Goal: Understand process/instructions: Learn how to perform a task or action

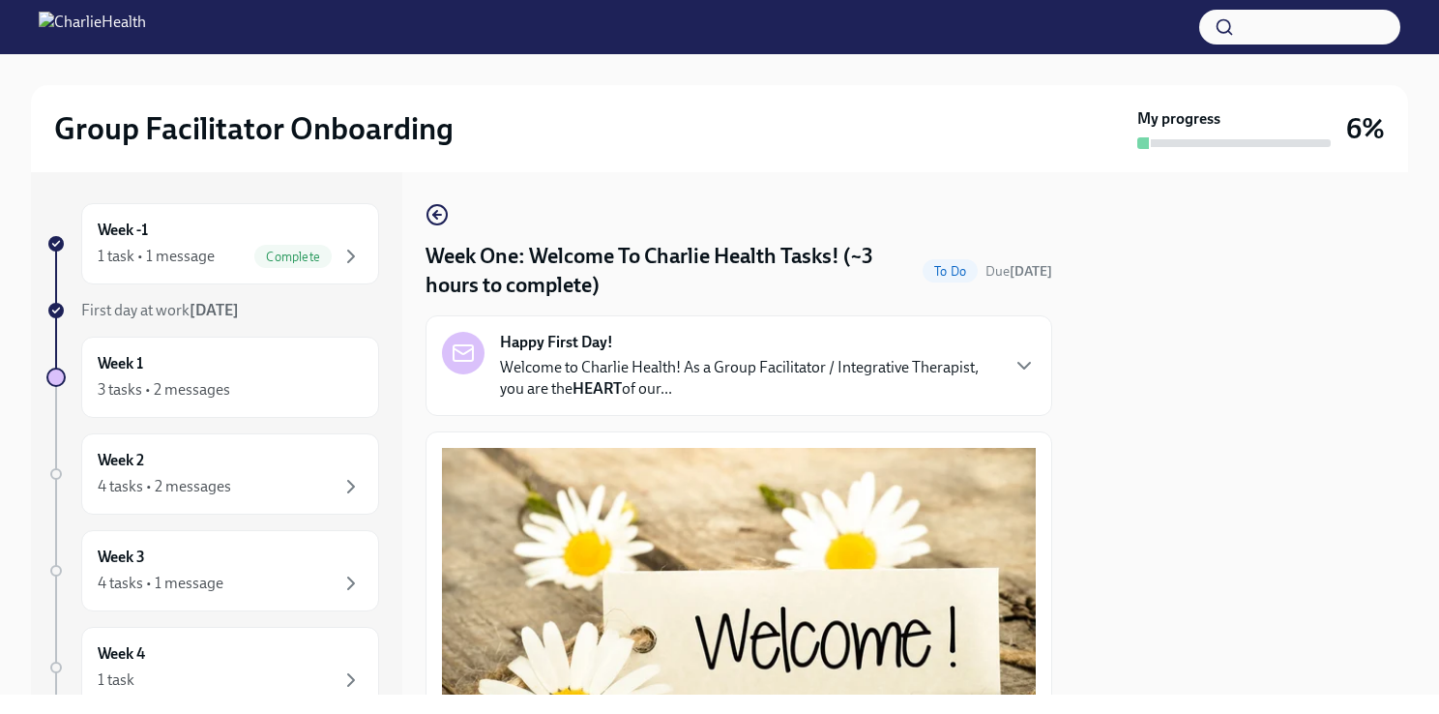
scroll to position [2481, 0]
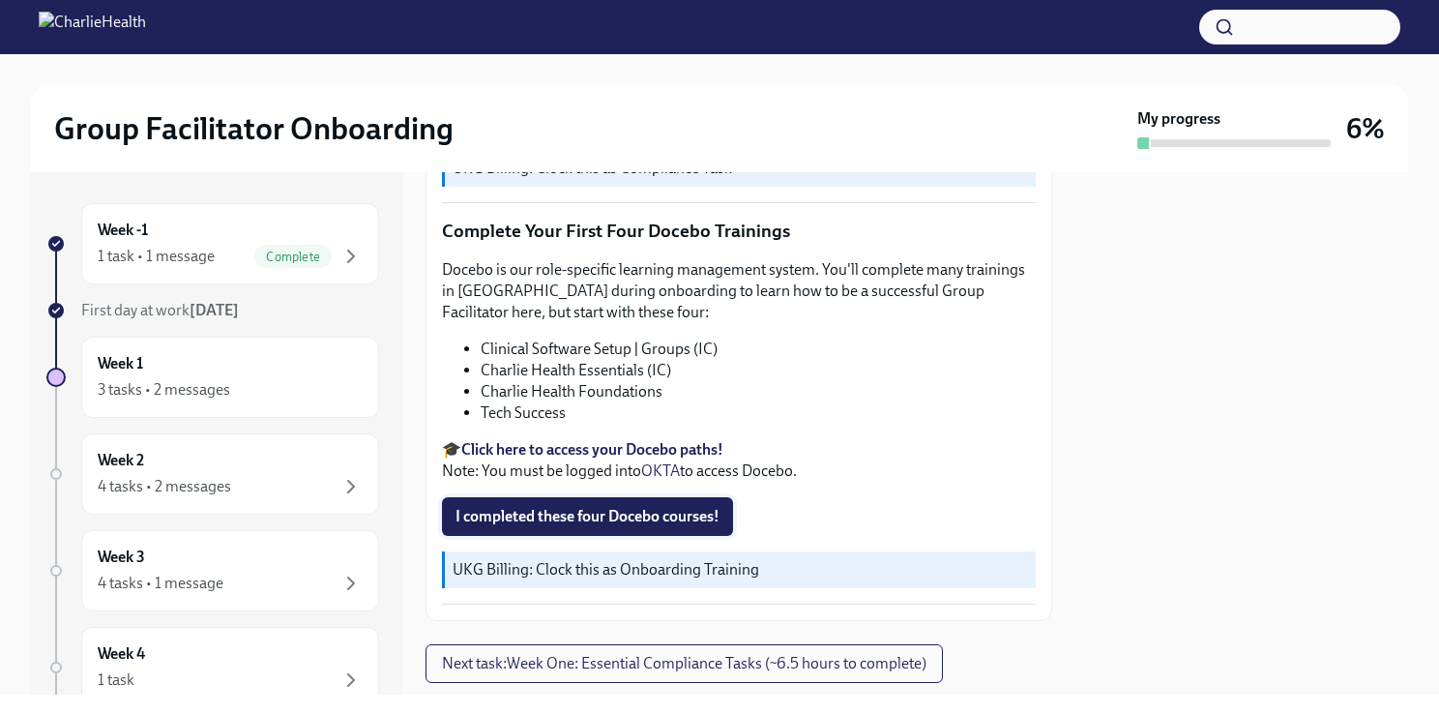
click at [649, 507] on span "I completed these four Docebo courses!" at bounding box center [587, 516] width 264 height 19
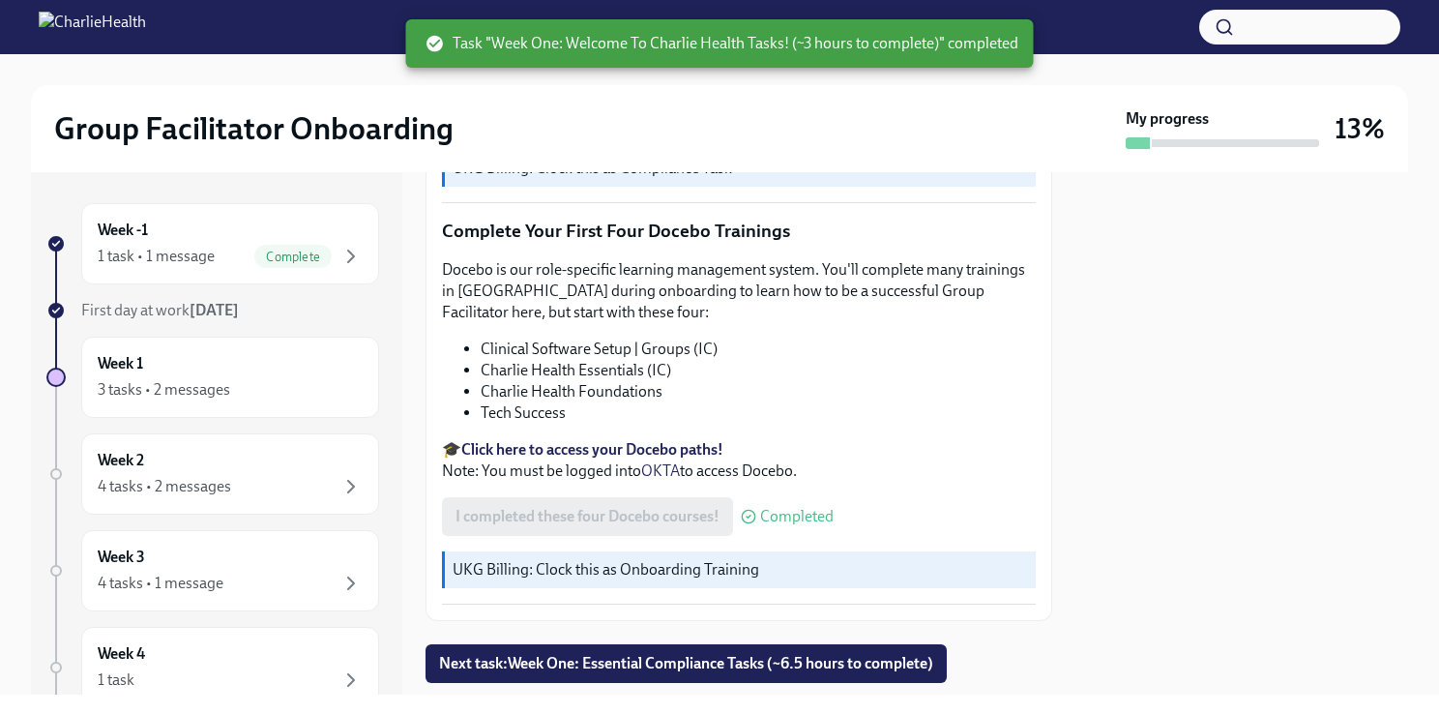
drag, startPoint x: 1052, startPoint y: 595, endPoint x: 1054, endPoint y: 636, distance: 41.6
click at [1054, 636] on div "Week -1 1 task • 1 message Complete First day at work [DATE] Week 1 3 tasks • 2…" at bounding box center [719, 433] width 1377 height 522
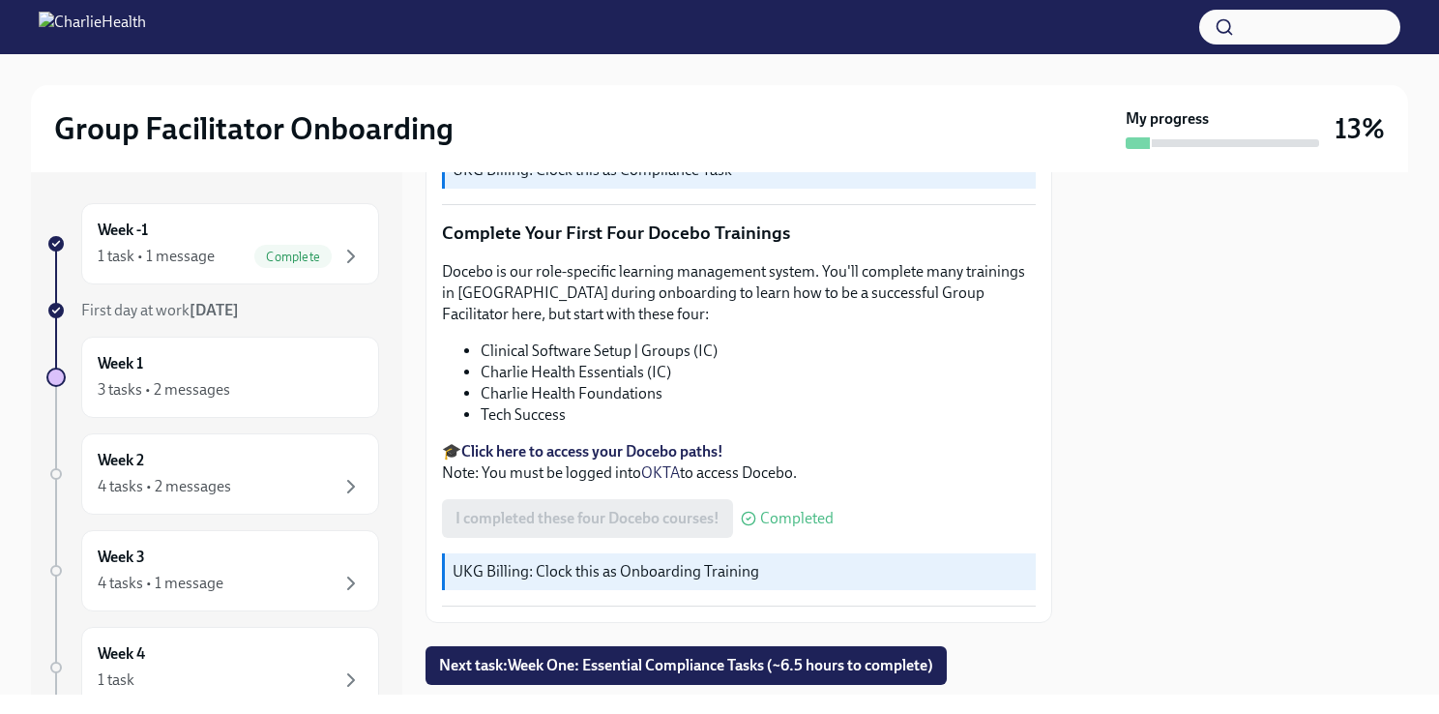
scroll to position [2521, 0]
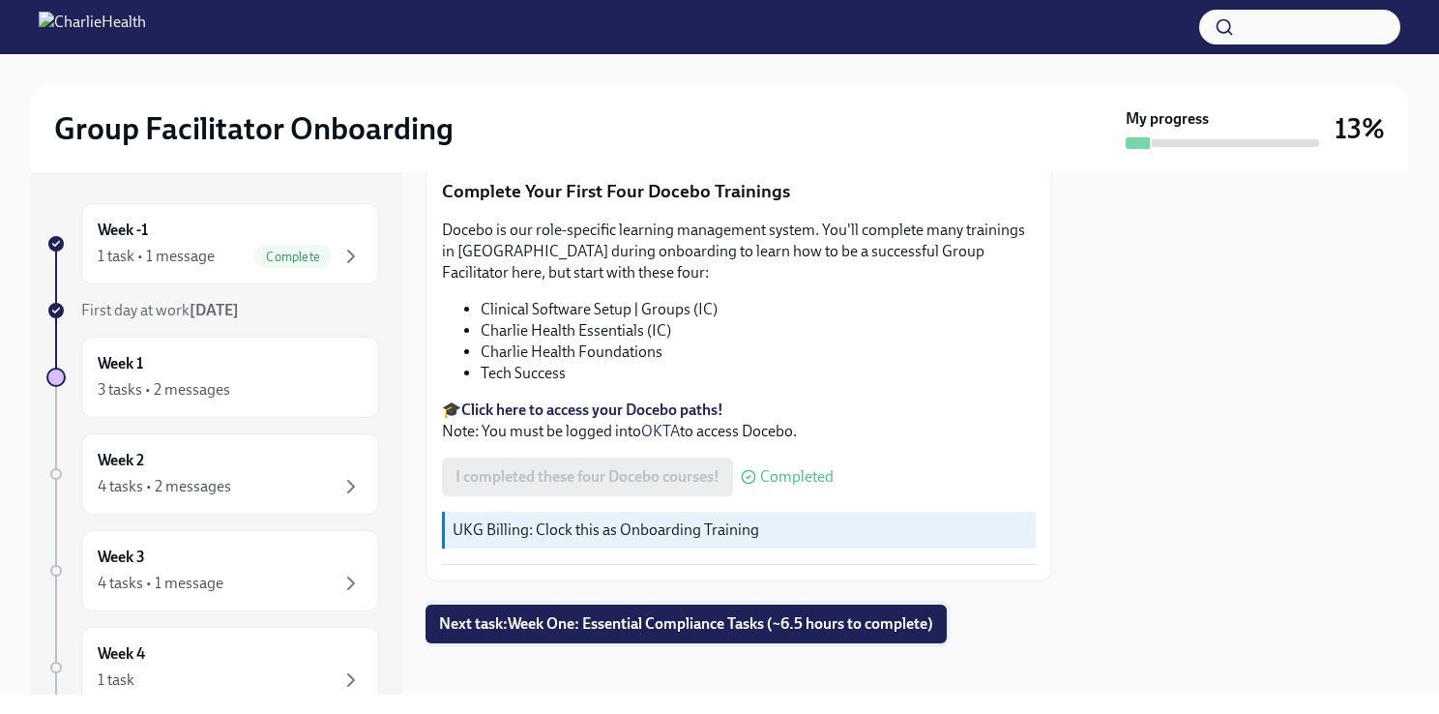
click at [750, 617] on span "Next task : Week One: Essential Compliance Tasks (~6.5 hours to complete)" at bounding box center [686, 623] width 494 height 19
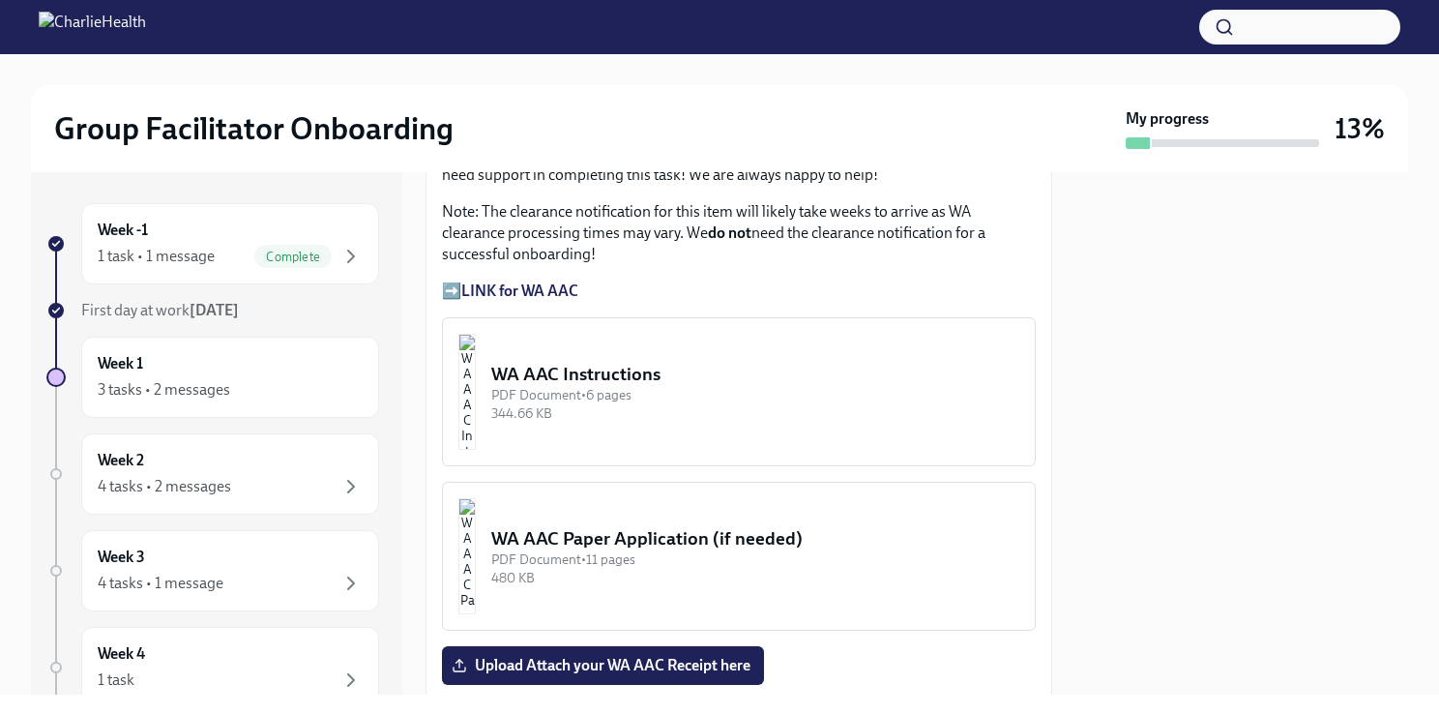
scroll to position [1690, 0]
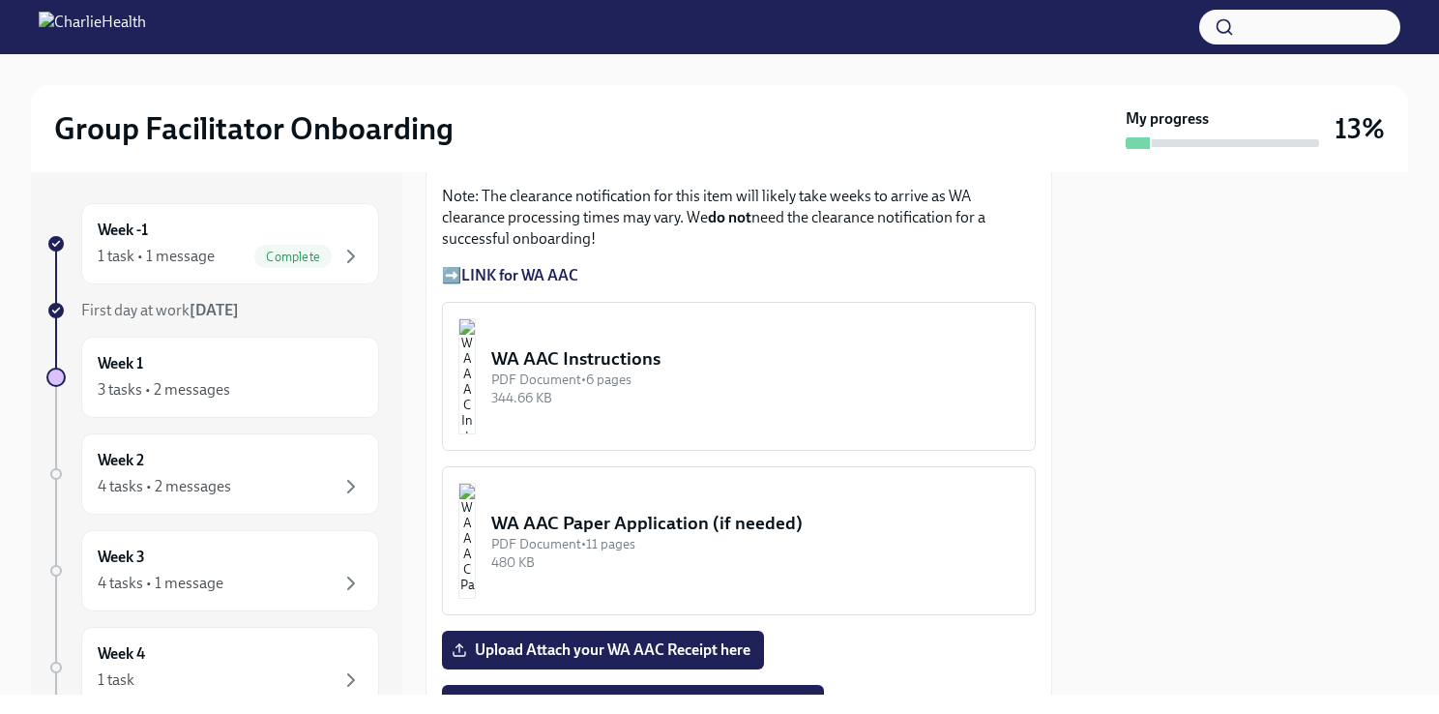
click at [794, 346] on div "WA AAC Instructions" at bounding box center [755, 358] width 528 height 25
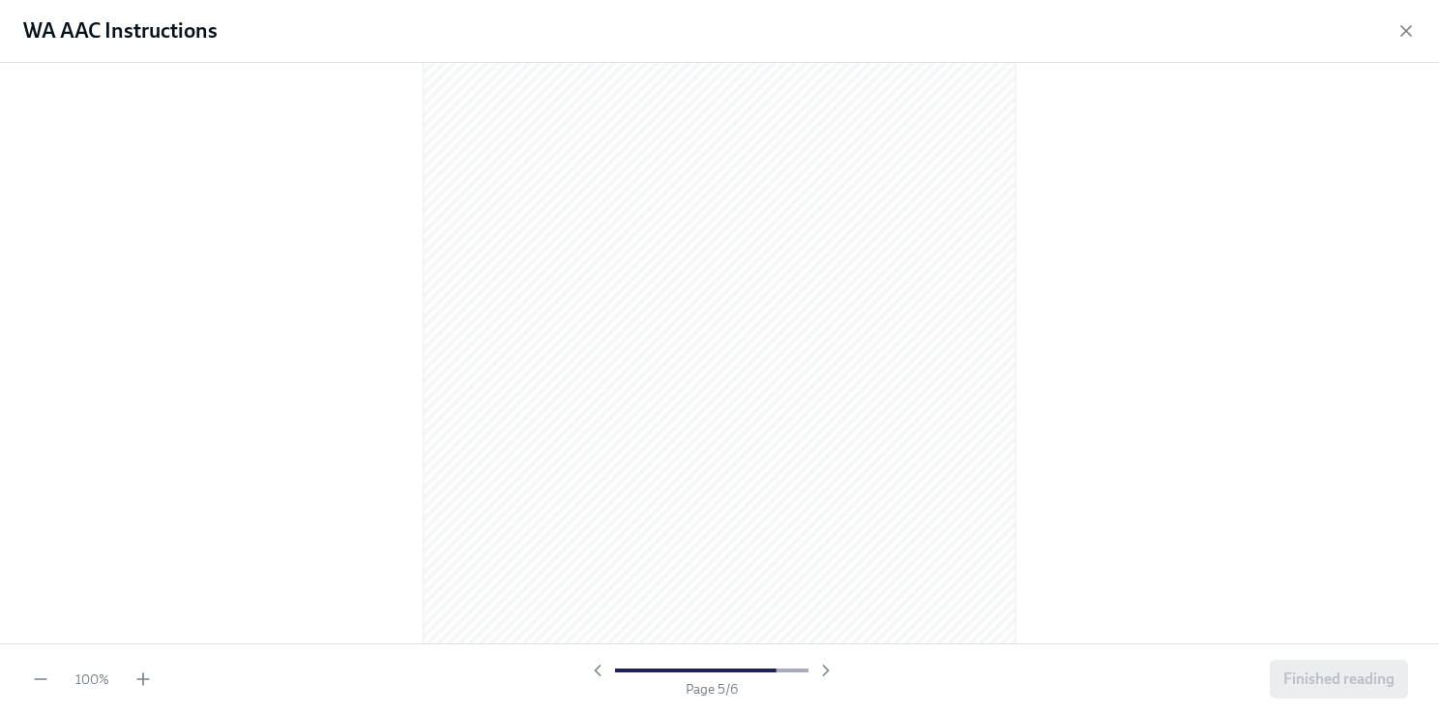
scroll to position [0, 0]
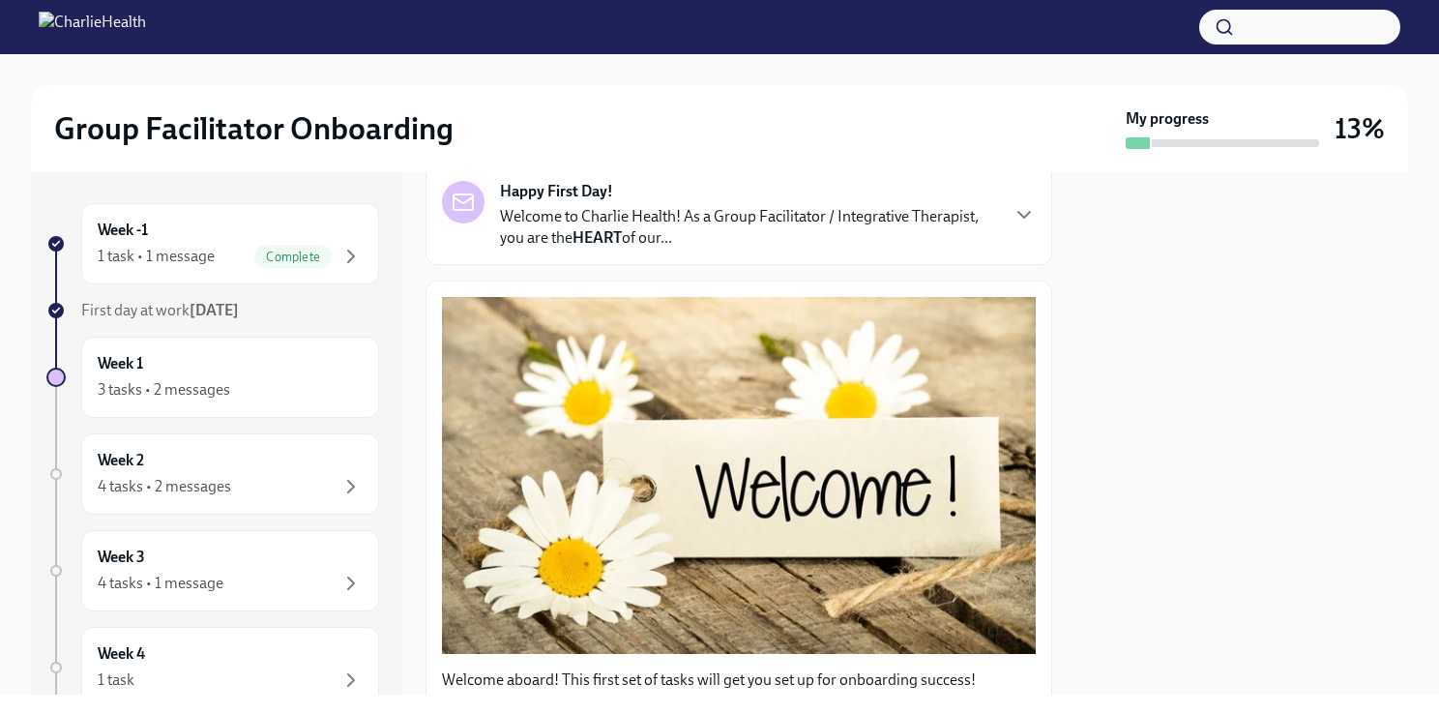
scroll to position [194, 0]
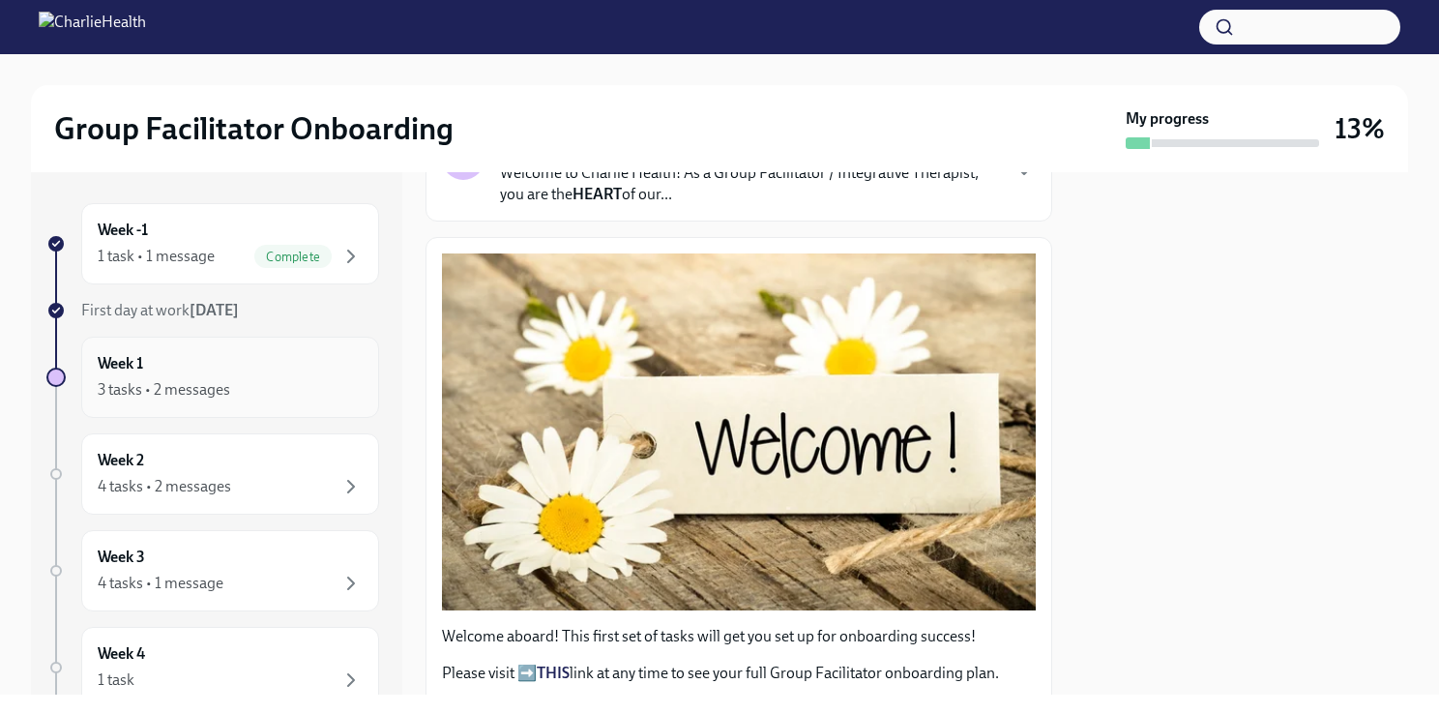
click at [258, 369] on div "Week 1 3 tasks • 2 messages" at bounding box center [230, 377] width 265 height 48
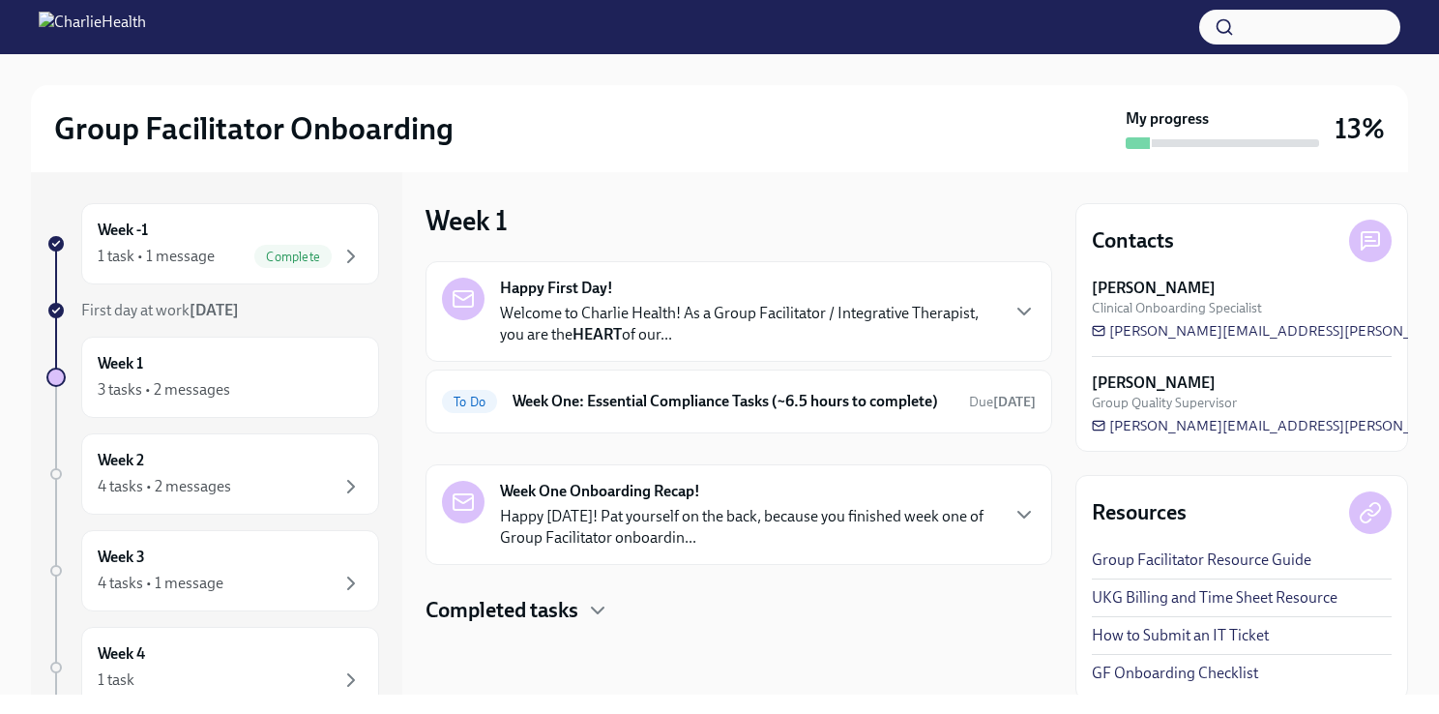
scroll to position [4, 0]
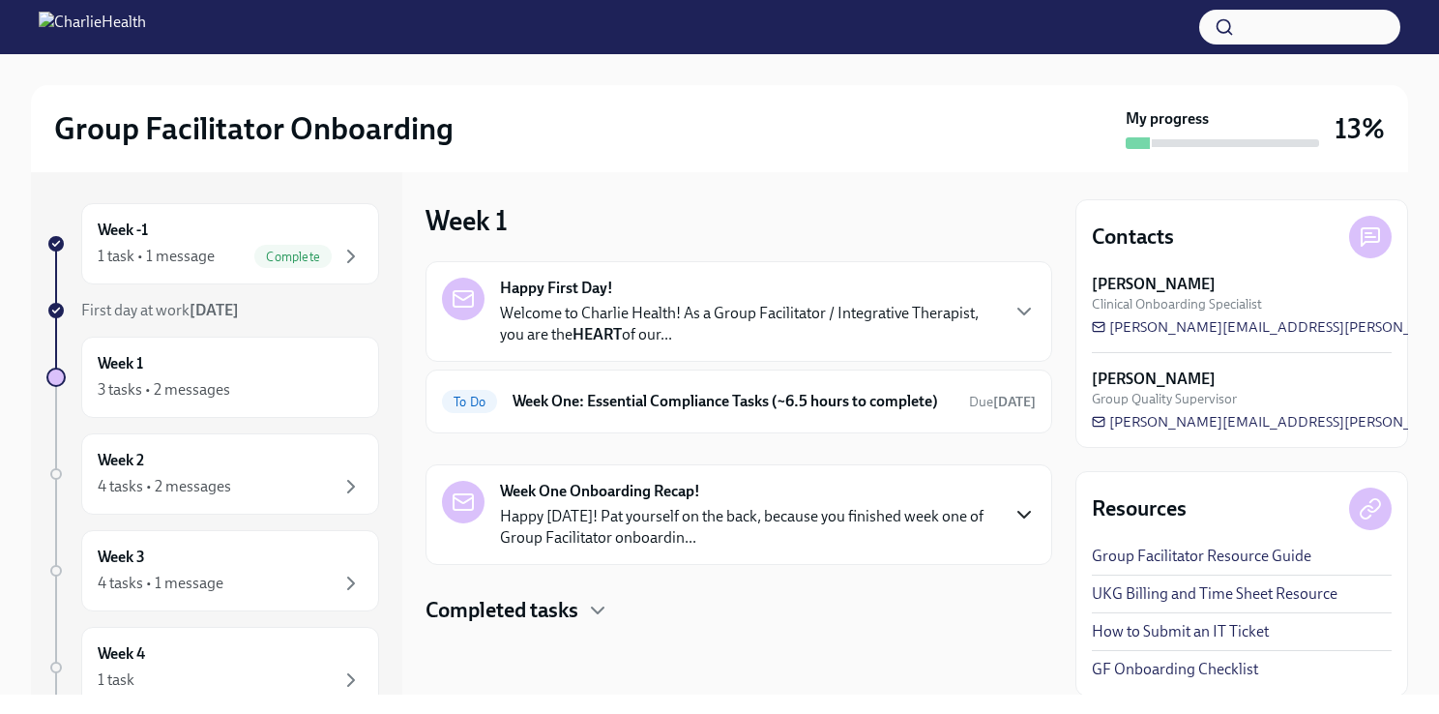
click at [1021, 507] on icon "button" at bounding box center [1023, 514] width 23 height 23
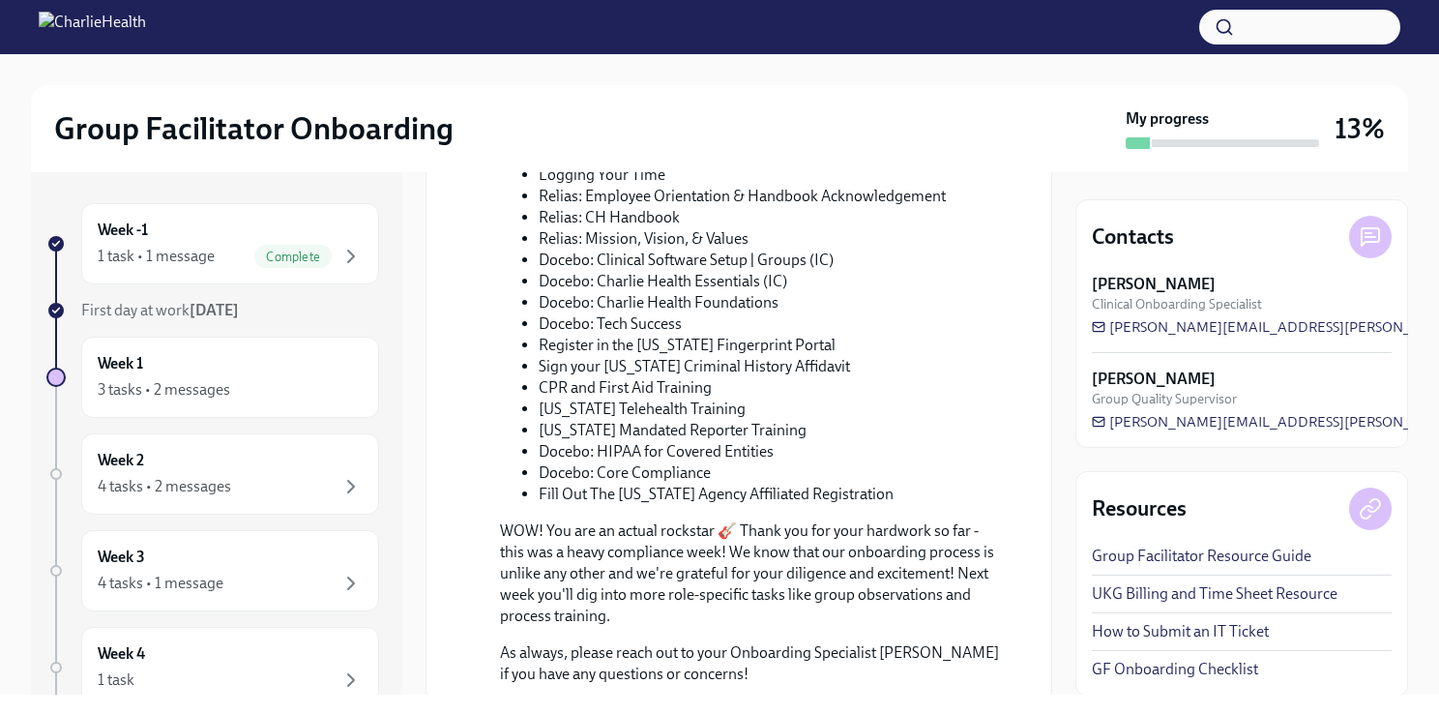
scroll to position [823, 0]
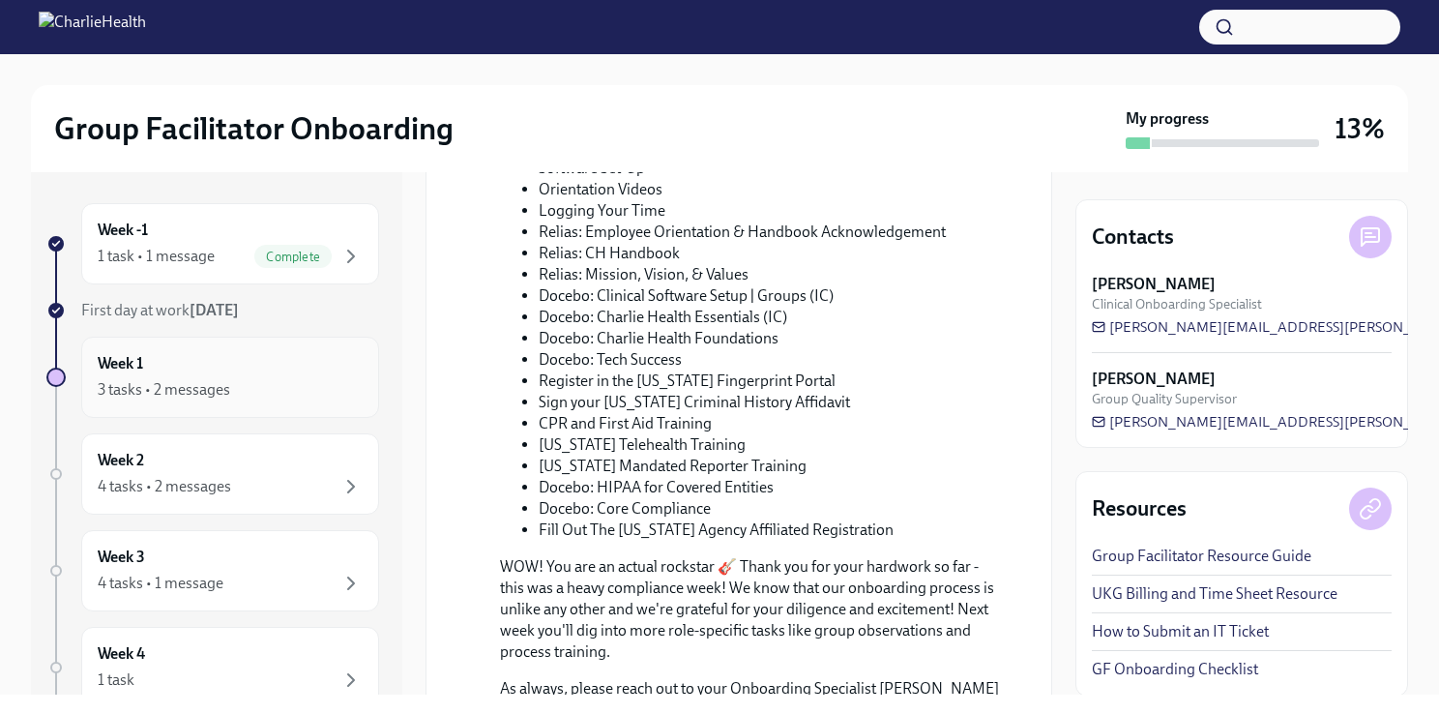
click at [240, 361] on div "Week 1 3 tasks • 2 messages" at bounding box center [230, 377] width 265 height 48
click at [262, 353] on div "Week 1 3 tasks • 2 messages" at bounding box center [230, 377] width 265 height 48
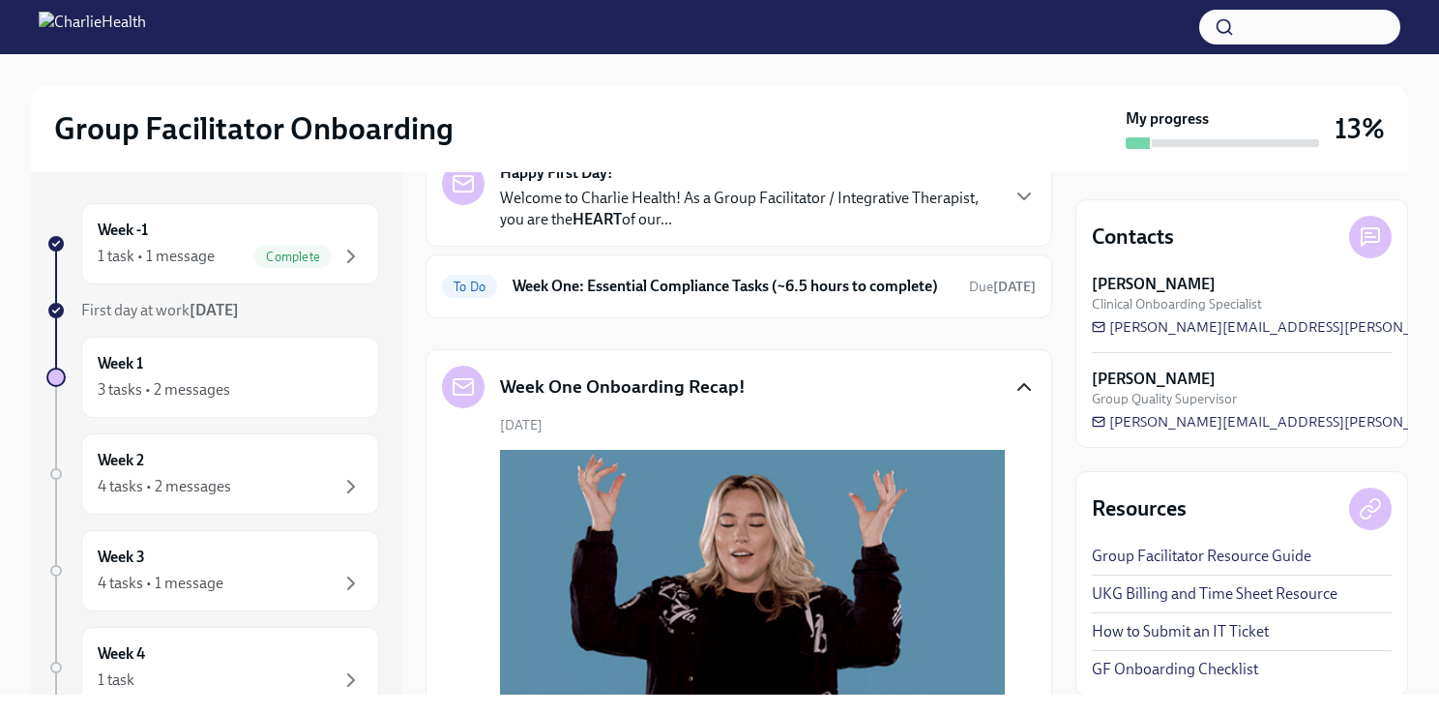
scroll to position [78, 0]
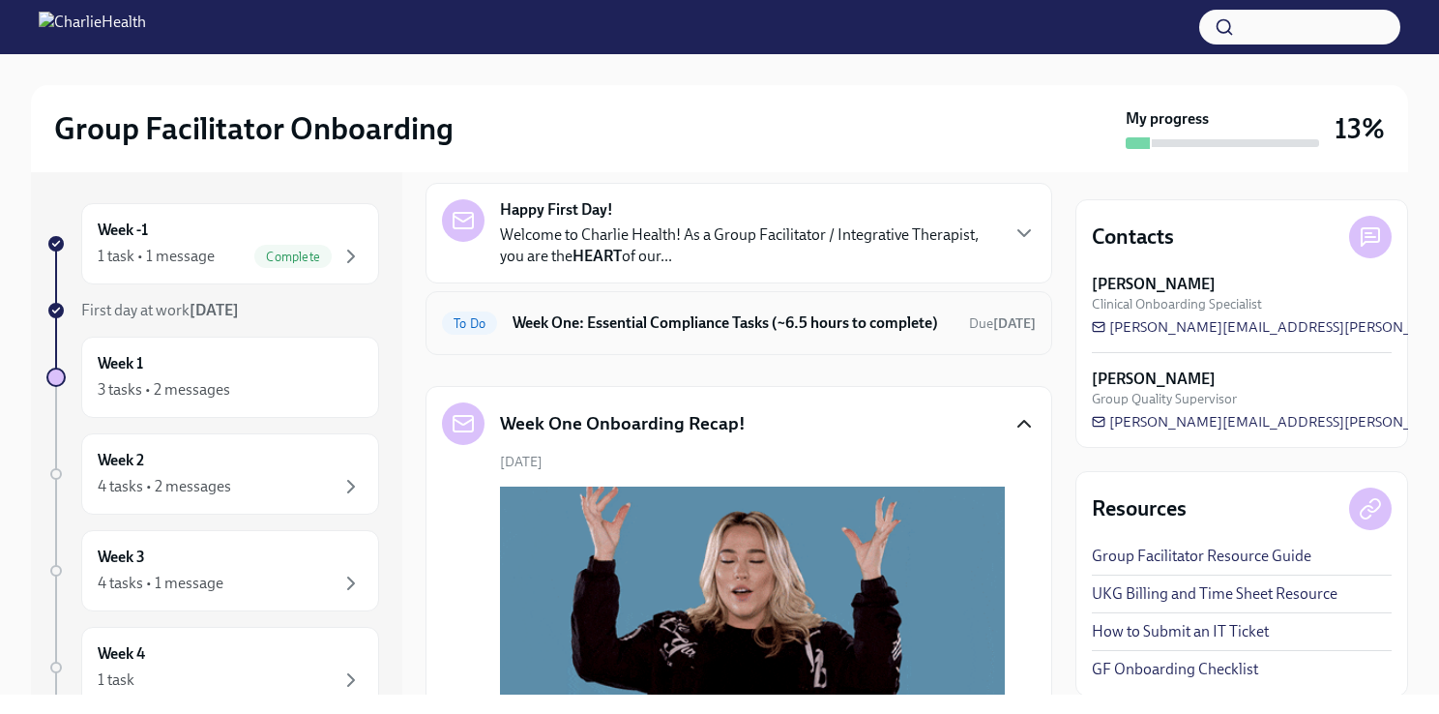
click at [888, 329] on h6 "Week One: Essential Compliance Tasks (~6.5 hours to complete)" at bounding box center [732, 322] width 441 height 21
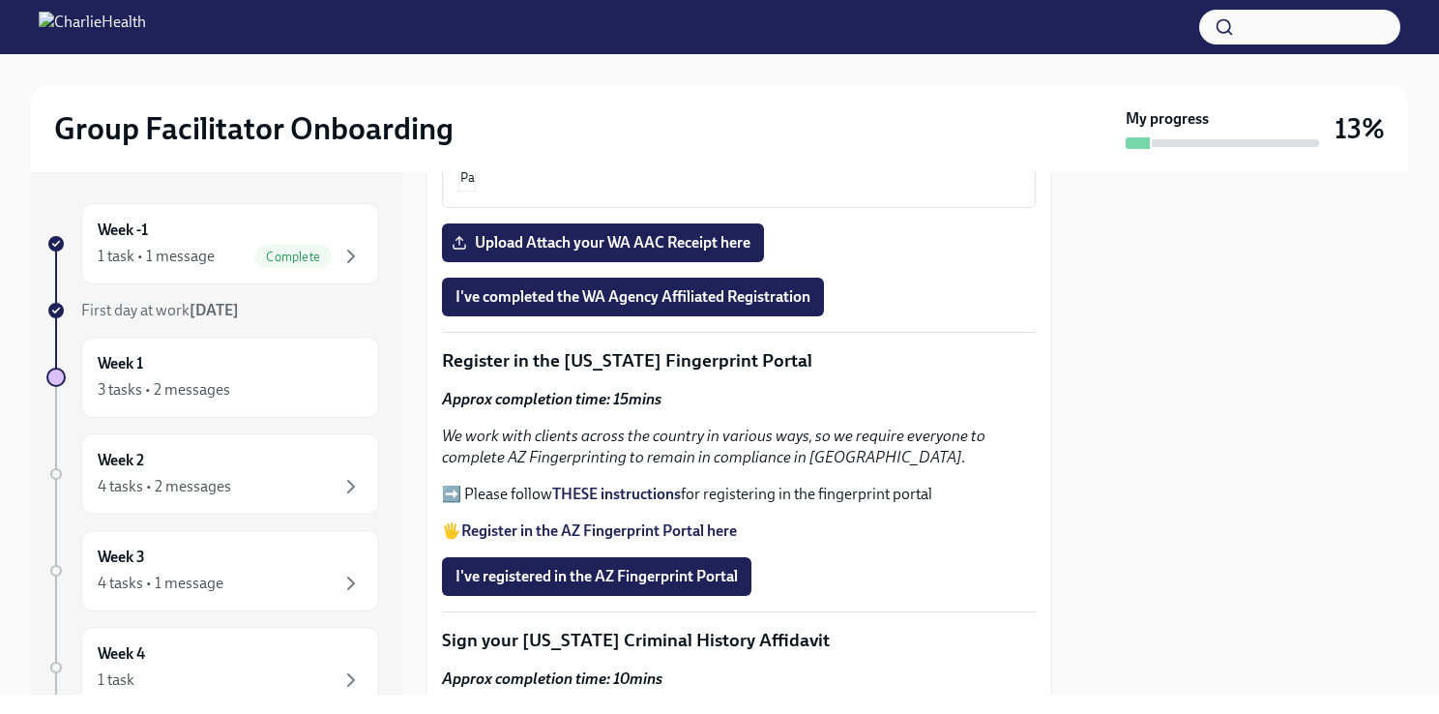
scroll to position [2158, 0]
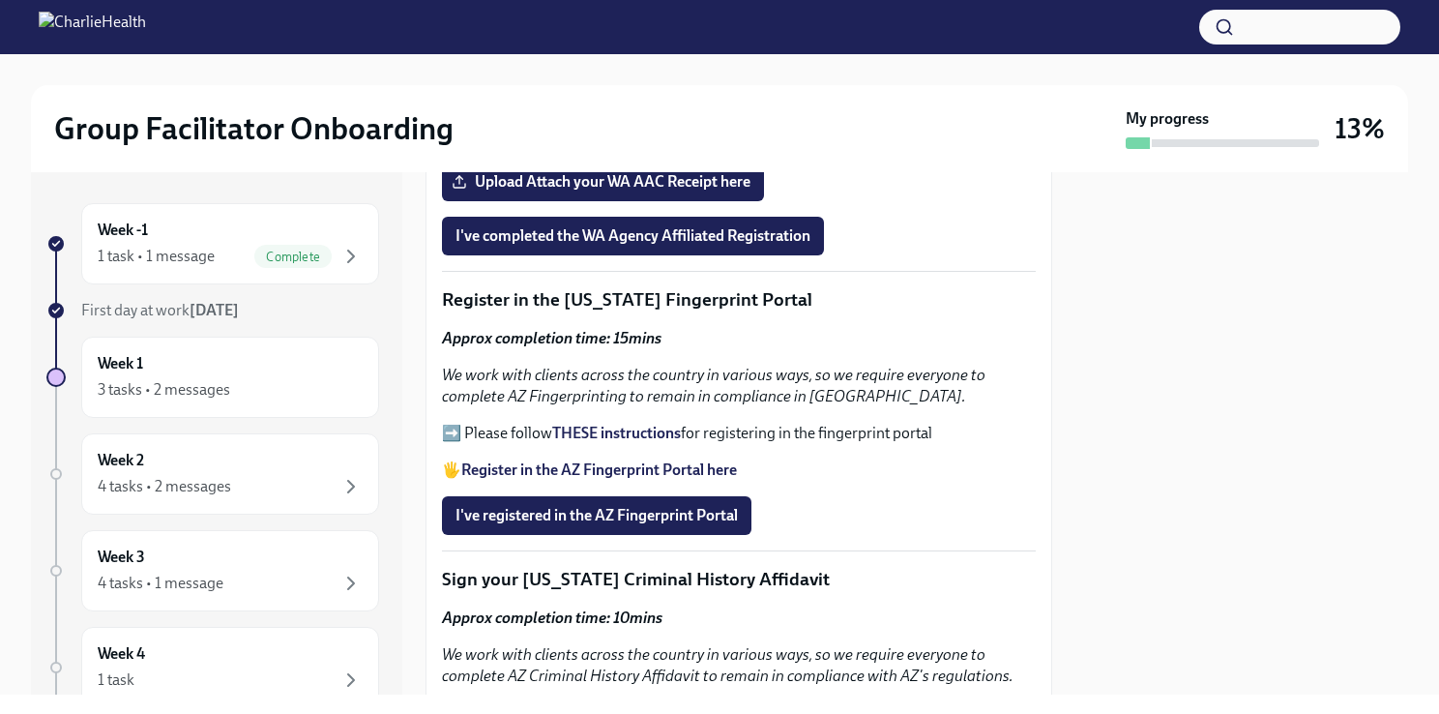
click at [606, 423] on strong "THESE instructions" at bounding box center [616, 432] width 129 height 18
